Goal: Information Seeking & Learning: Understand process/instructions

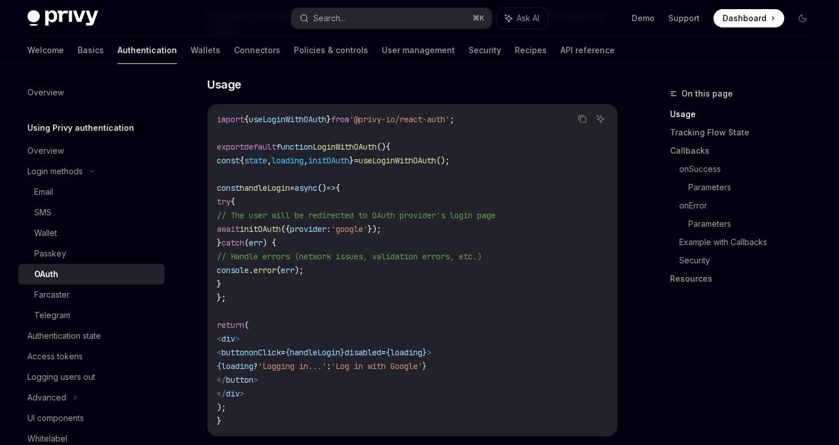
scroll to position [665, 0]
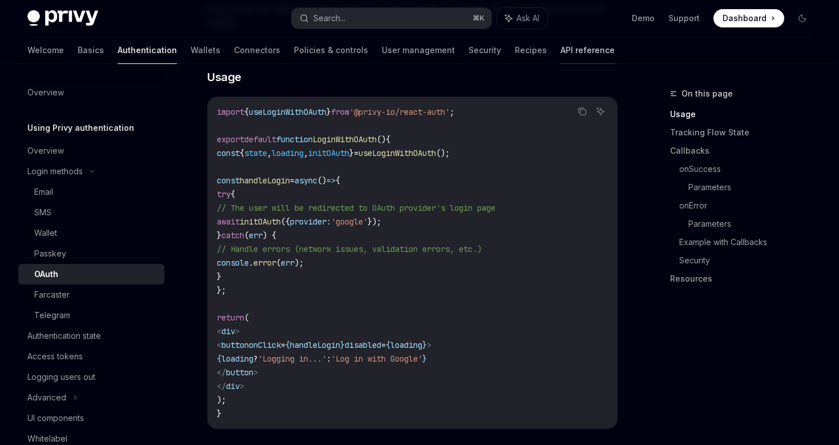
click at [561, 60] on link "API reference" at bounding box center [588, 50] width 54 height 27
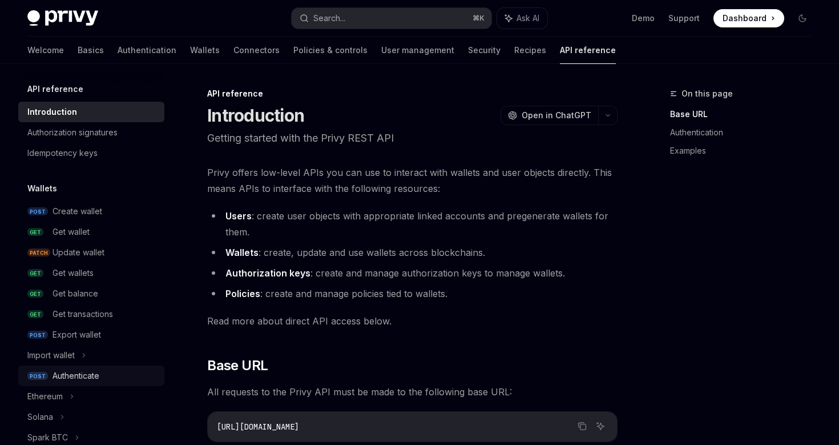
click at [90, 379] on div "Authenticate" at bounding box center [76, 376] width 47 height 14
type textarea "*"
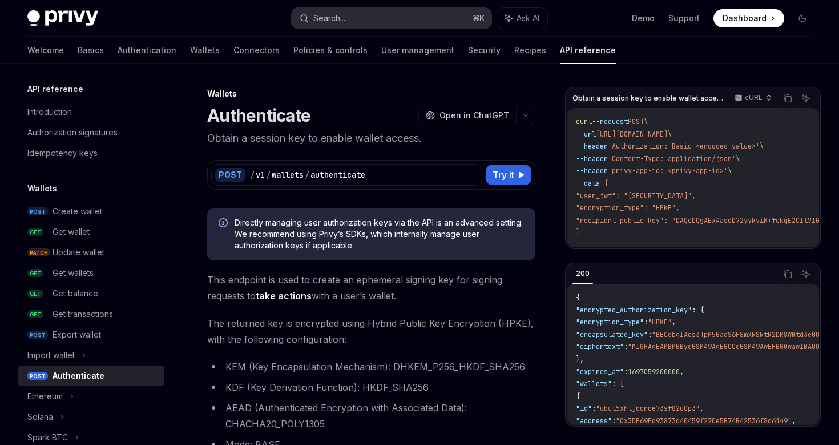
click at [344, 21] on div "Search..." at bounding box center [330, 18] width 32 height 14
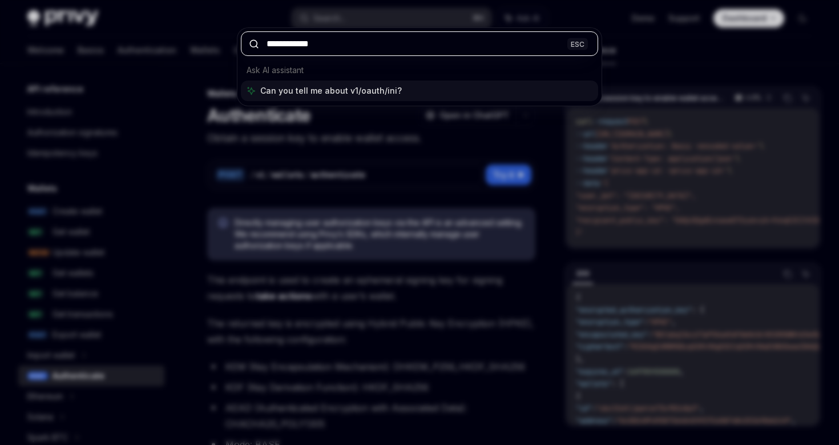
type input "**********"
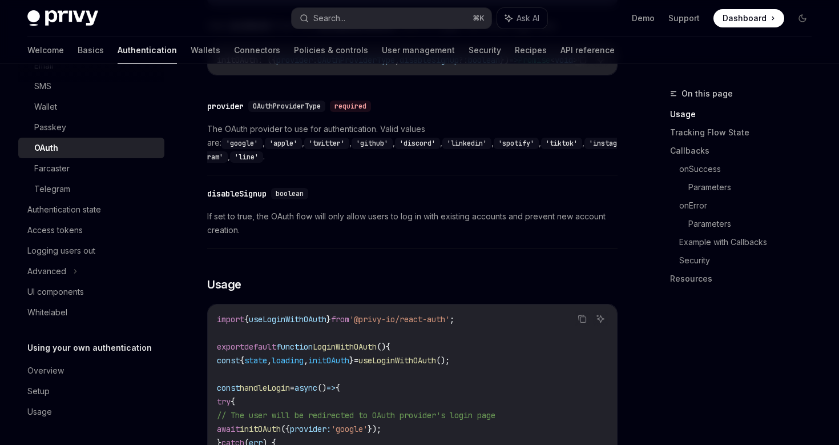
scroll to position [466, 0]
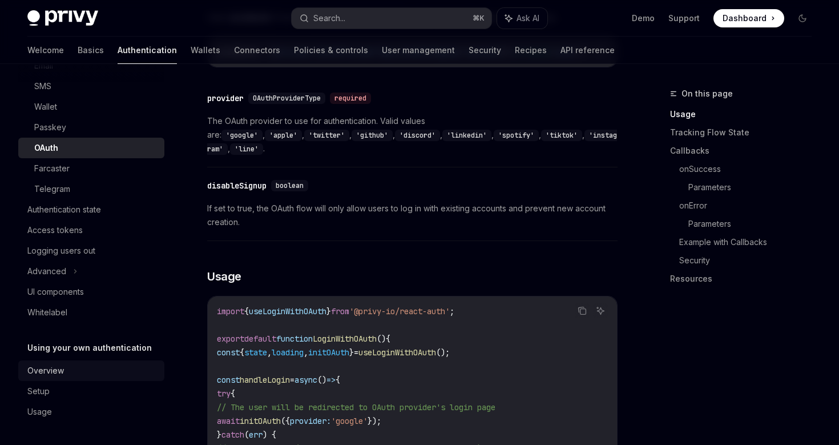
click at [71, 369] on div "Overview" at bounding box center [92, 371] width 130 height 14
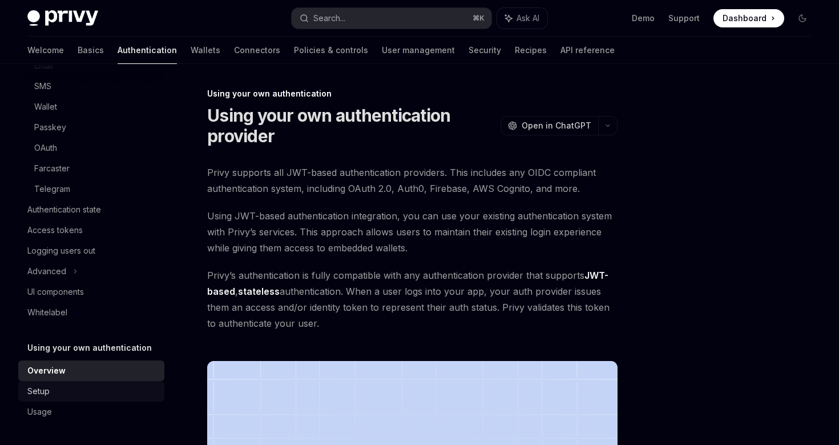
click at [89, 391] on div "Setup" at bounding box center [92, 391] width 130 height 14
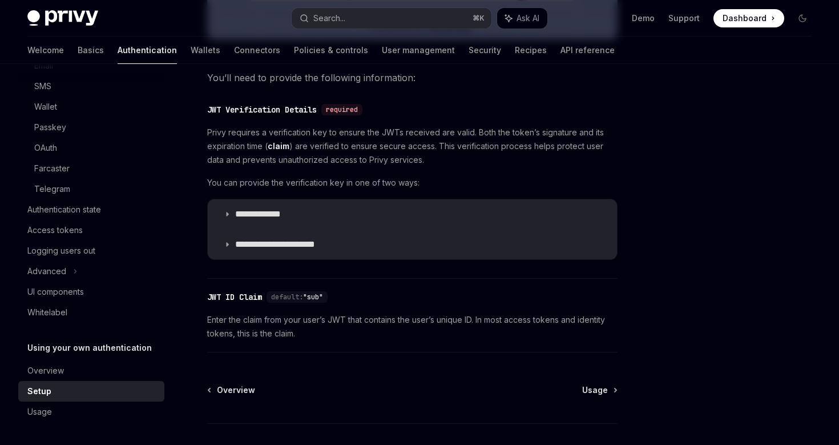
scroll to position [597, 0]
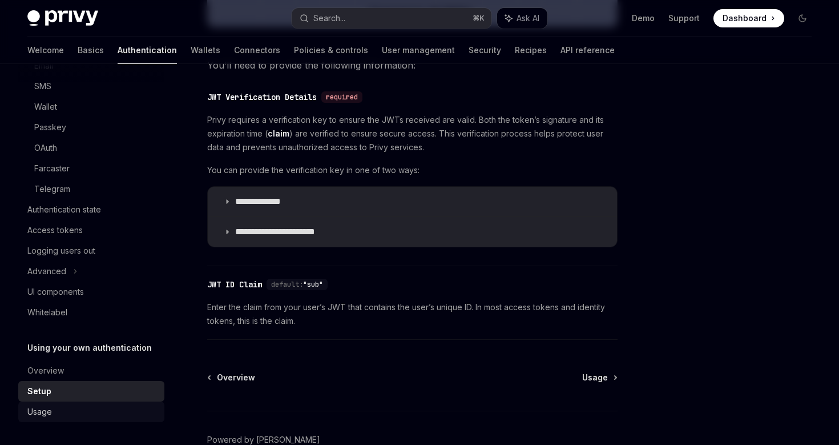
click at [64, 412] on div "Usage" at bounding box center [92, 412] width 130 height 14
type textarea "*"
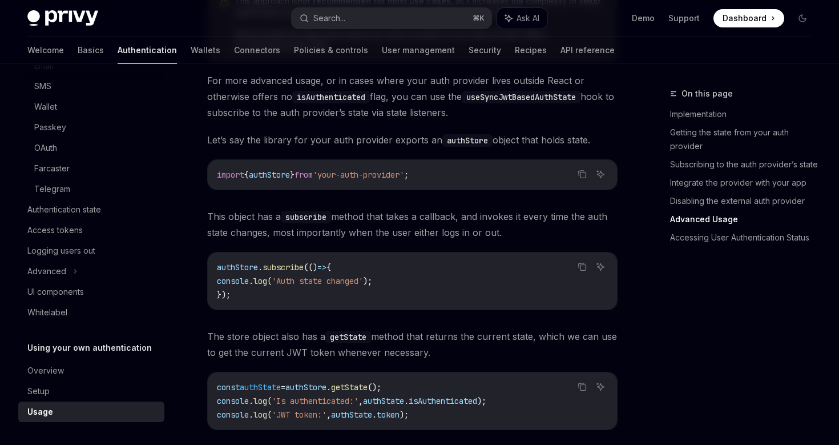
scroll to position [1562, 0]
